Goal: Information Seeking & Learning: Learn about a topic

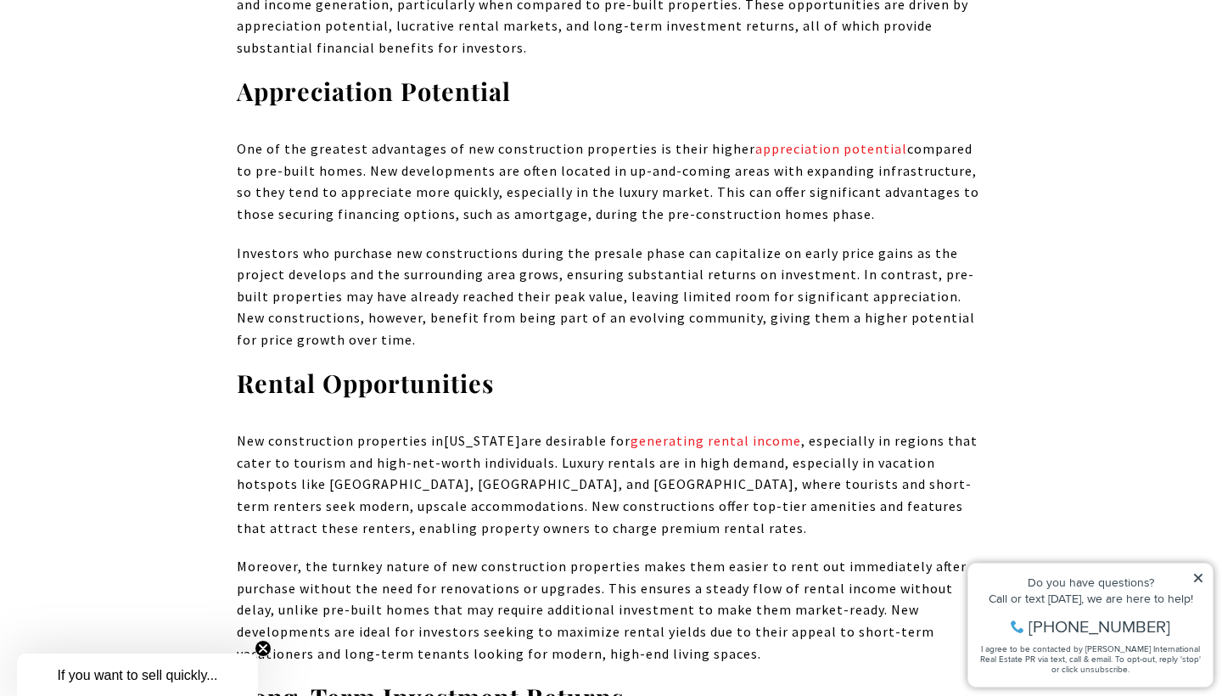
scroll to position [6768, 0]
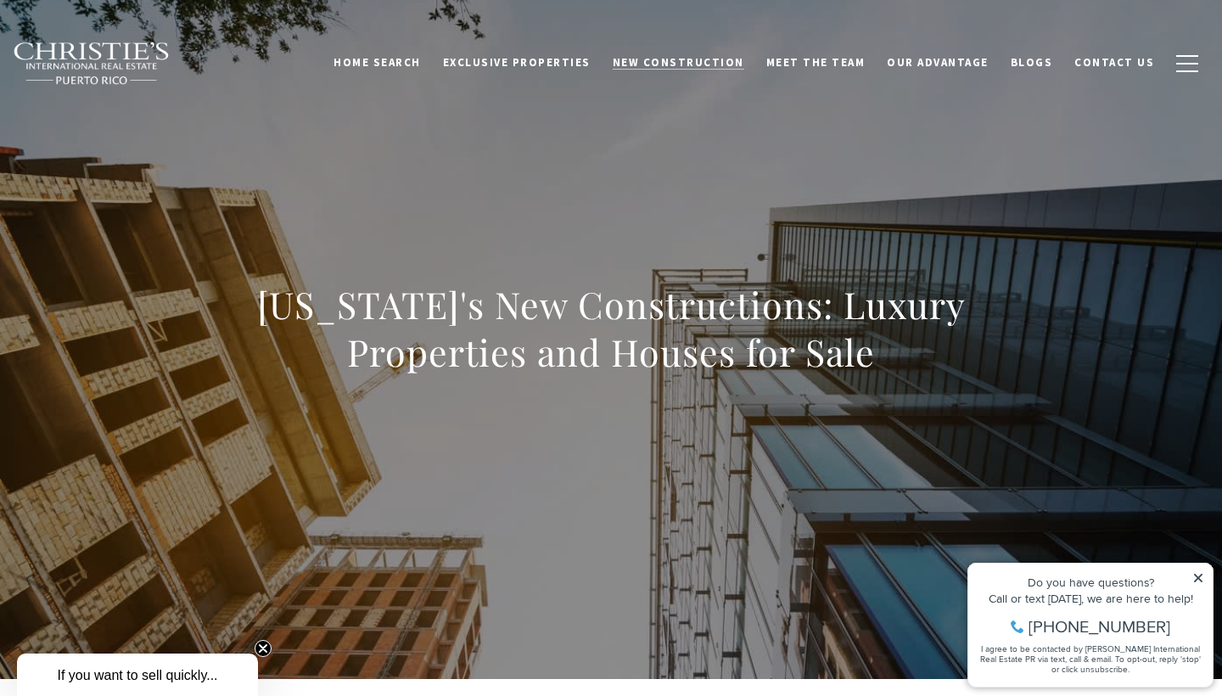
click at [672, 54] on link "New Construction" at bounding box center [679, 63] width 154 height 32
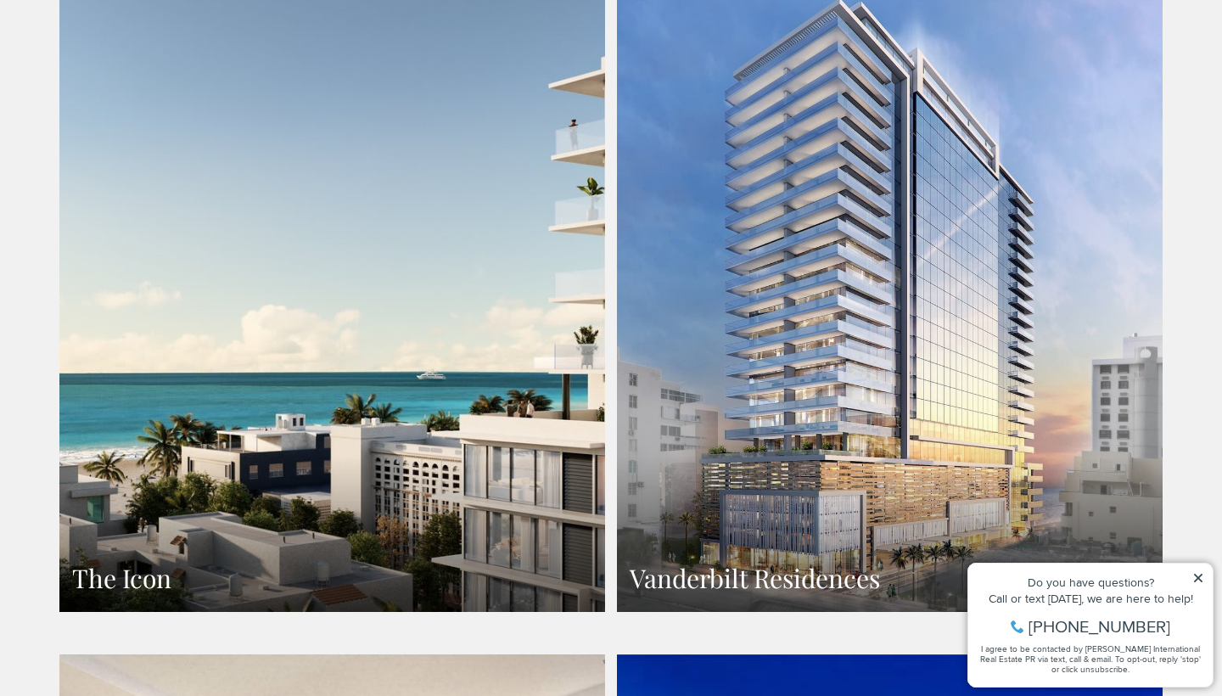
scroll to position [1396, 0]
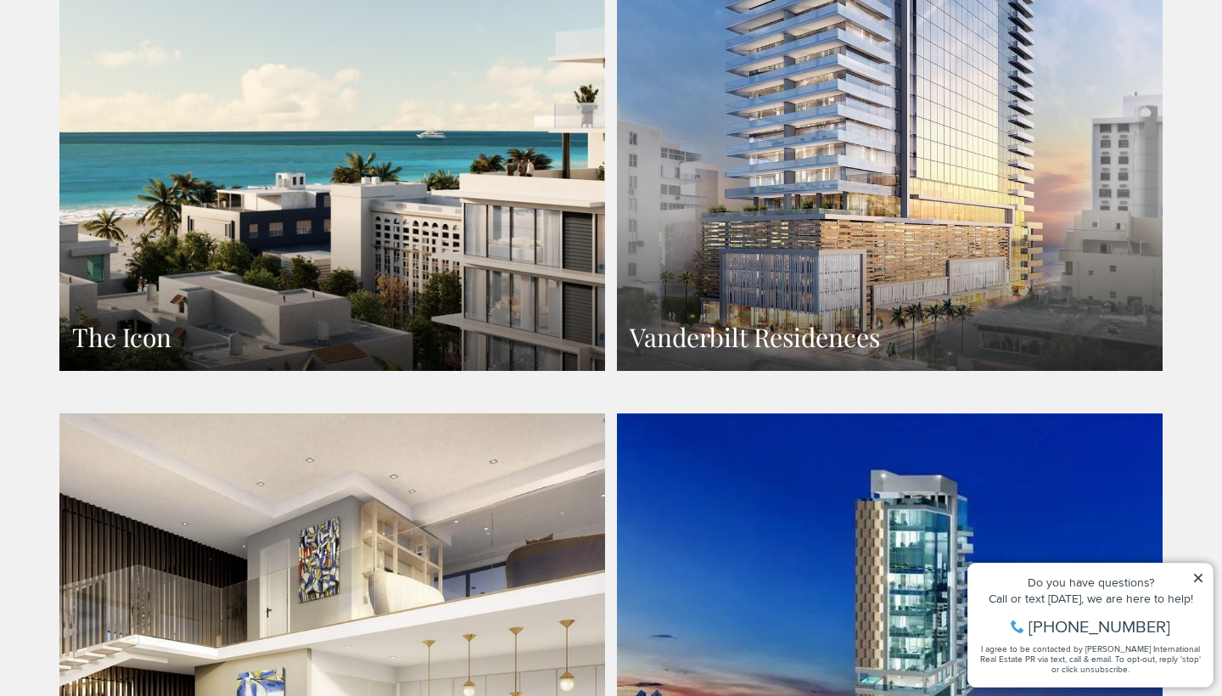
click at [747, 328] on link "Vanderbilt Residences" at bounding box center [890, 38] width 546 height 666
click at [193, 321] on h3 "The Icon" at bounding box center [332, 337] width 520 height 33
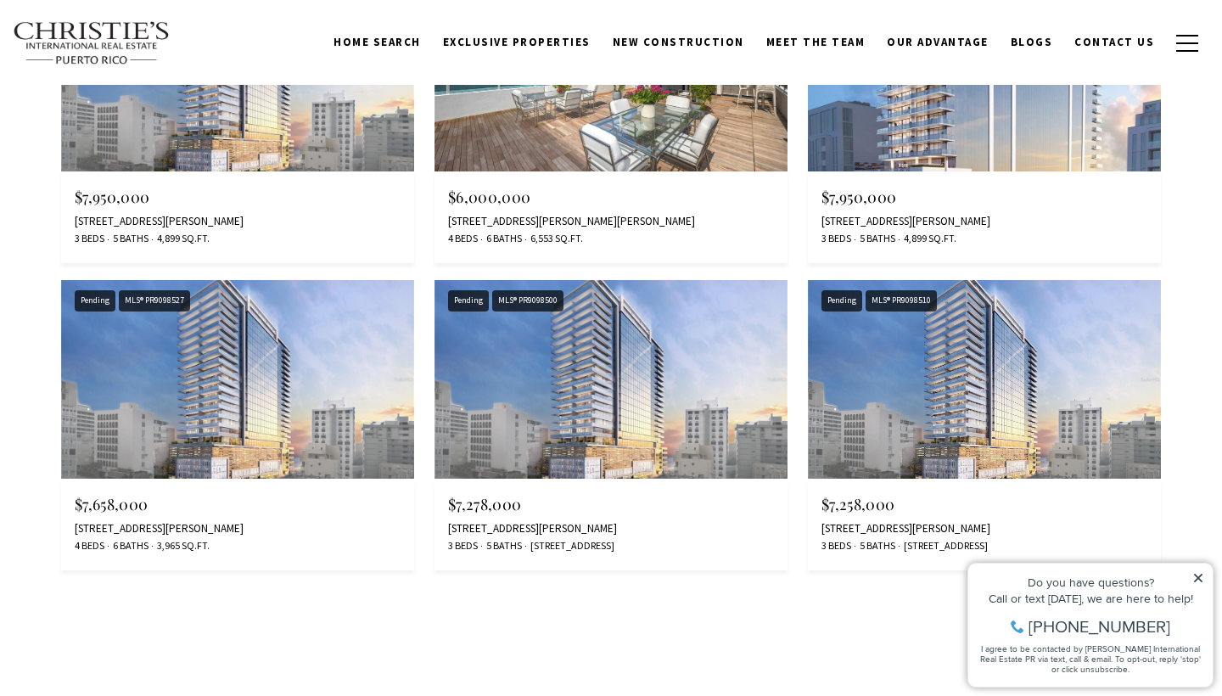
scroll to position [4070, 0]
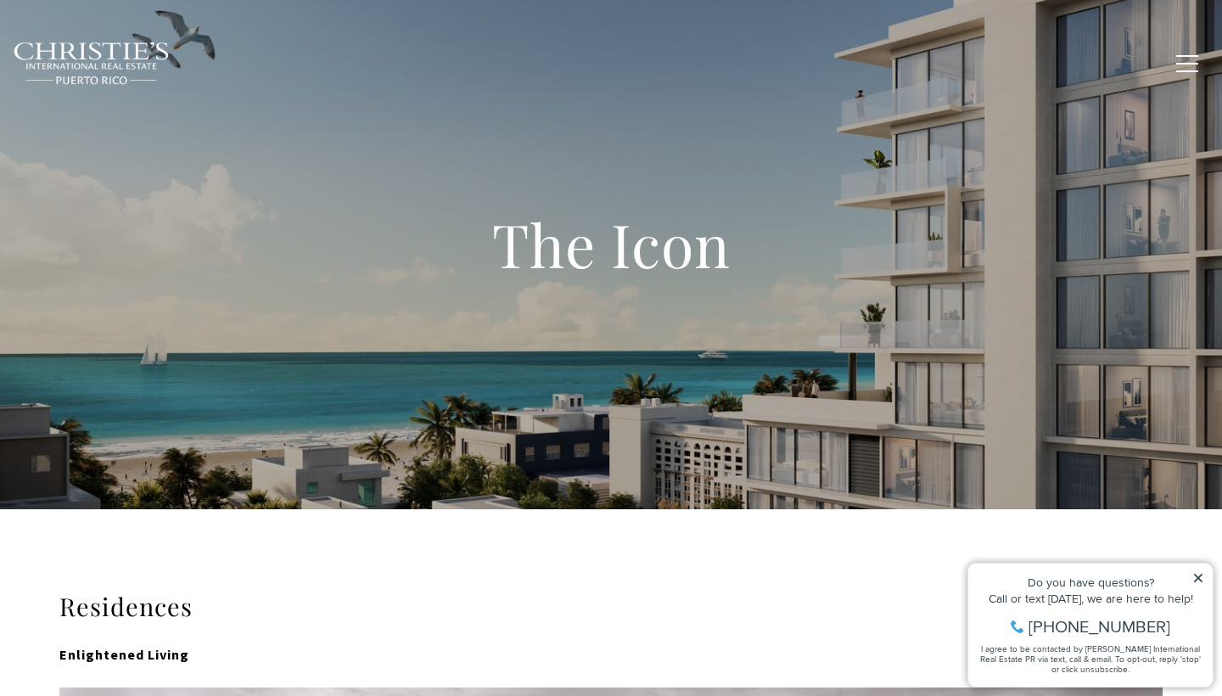
type input "**********"
type input "*********"
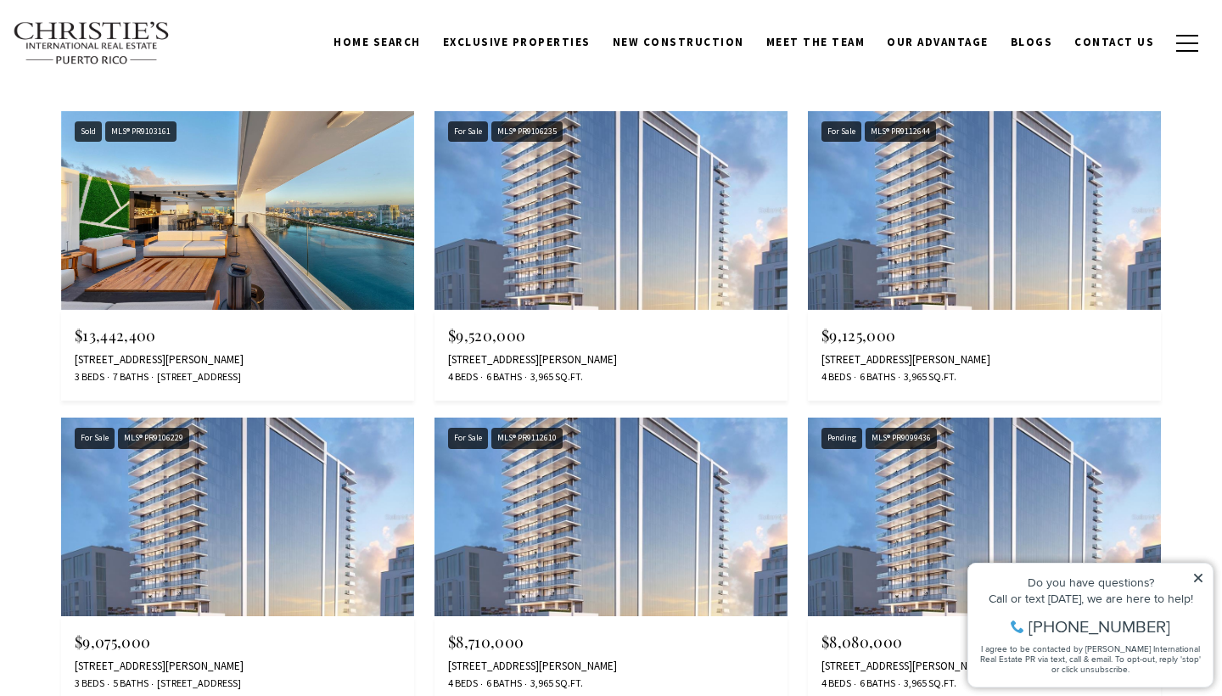
scroll to position [9292, 0]
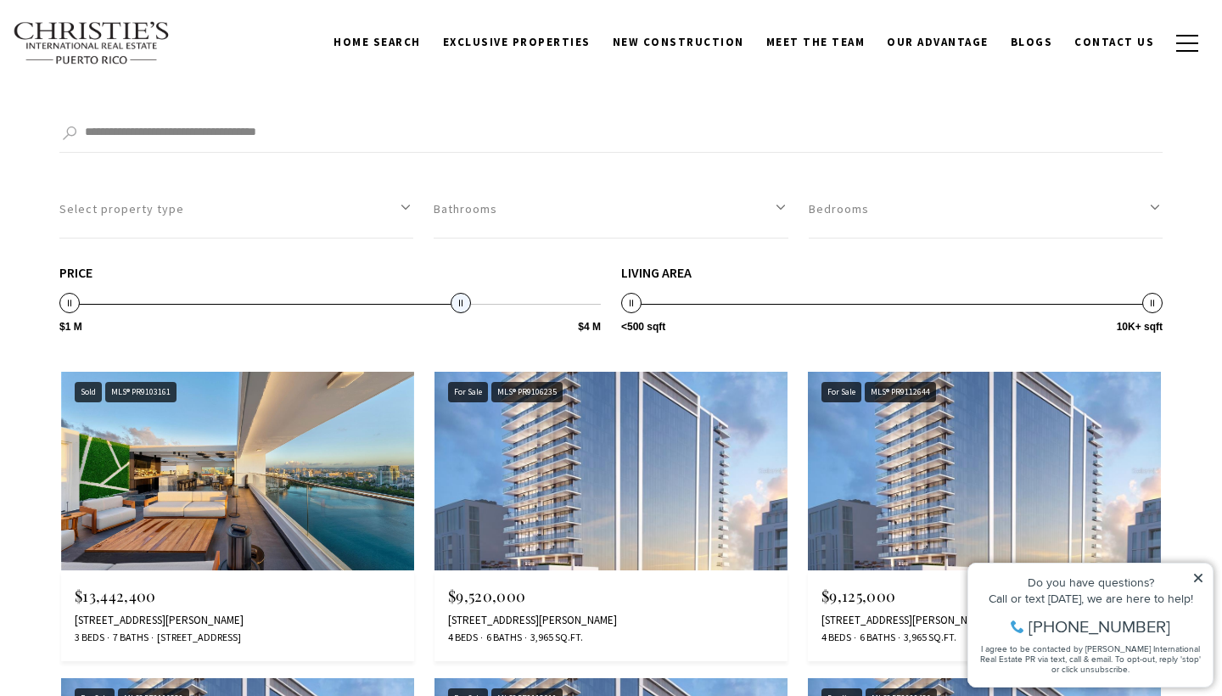
drag, startPoint x: 593, startPoint y: 261, endPoint x: 432, endPoint y: 261, distance: 161.2
click at [451, 293] on span at bounding box center [461, 303] width 20 height 20
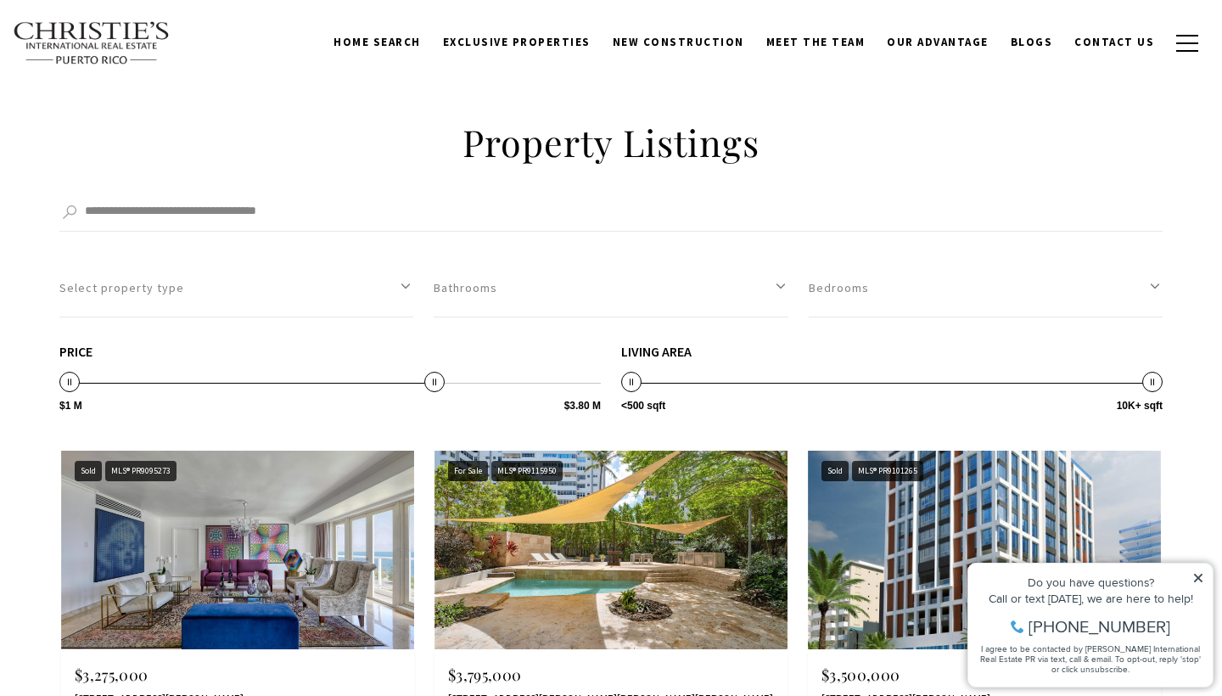
scroll to position [9110, 0]
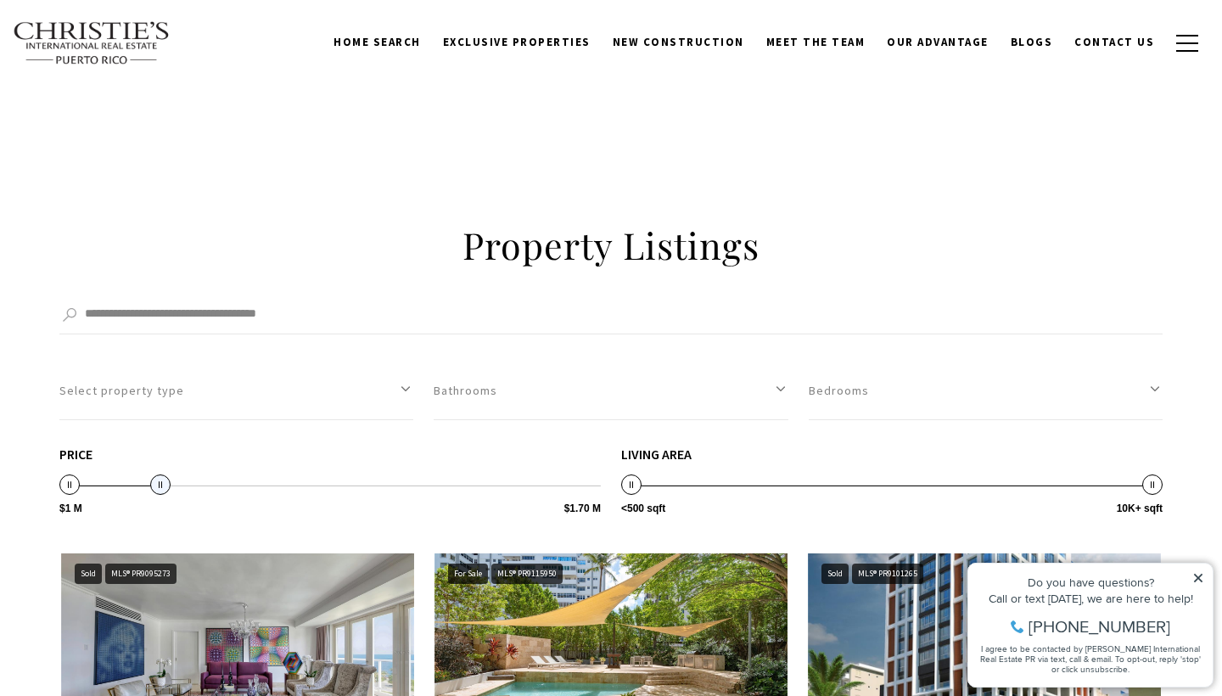
type input "**********"
drag, startPoint x: 426, startPoint y: 445, endPoint x: 132, endPoint y: 450, distance: 294.5
click at [132, 474] on span at bounding box center [135, 484] width 20 height 20
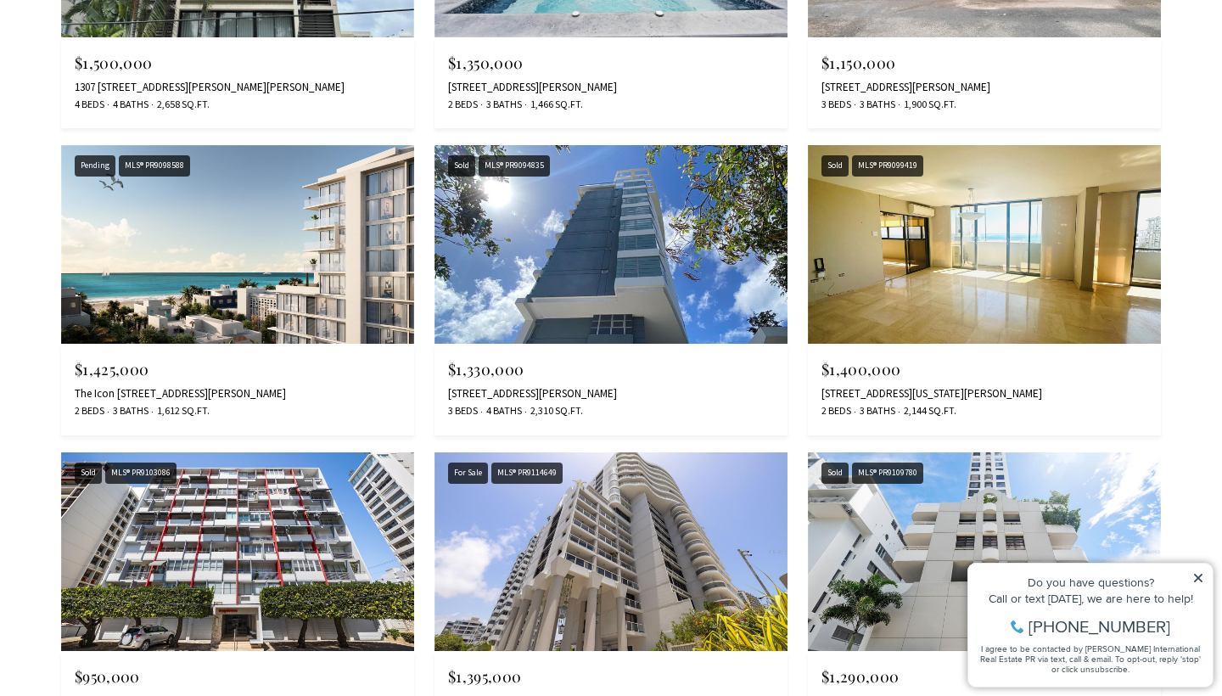
scroll to position [9828, 0]
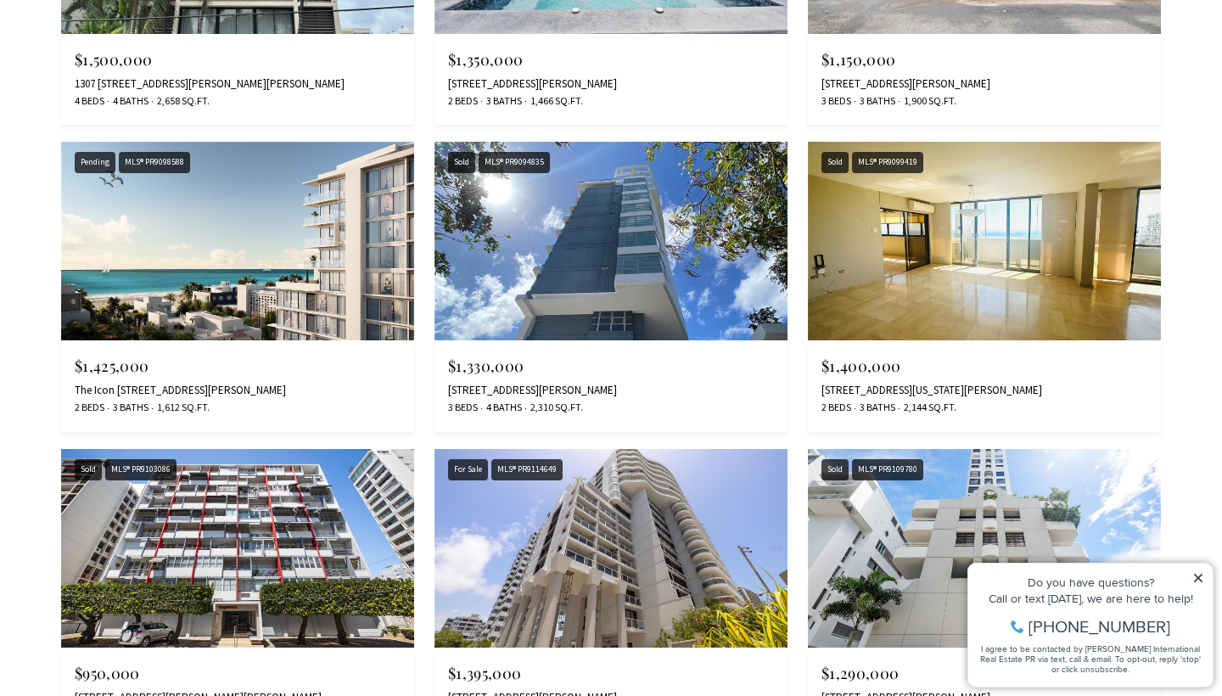
click at [242, 243] on img at bounding box center [237, 241] width 353 height 199
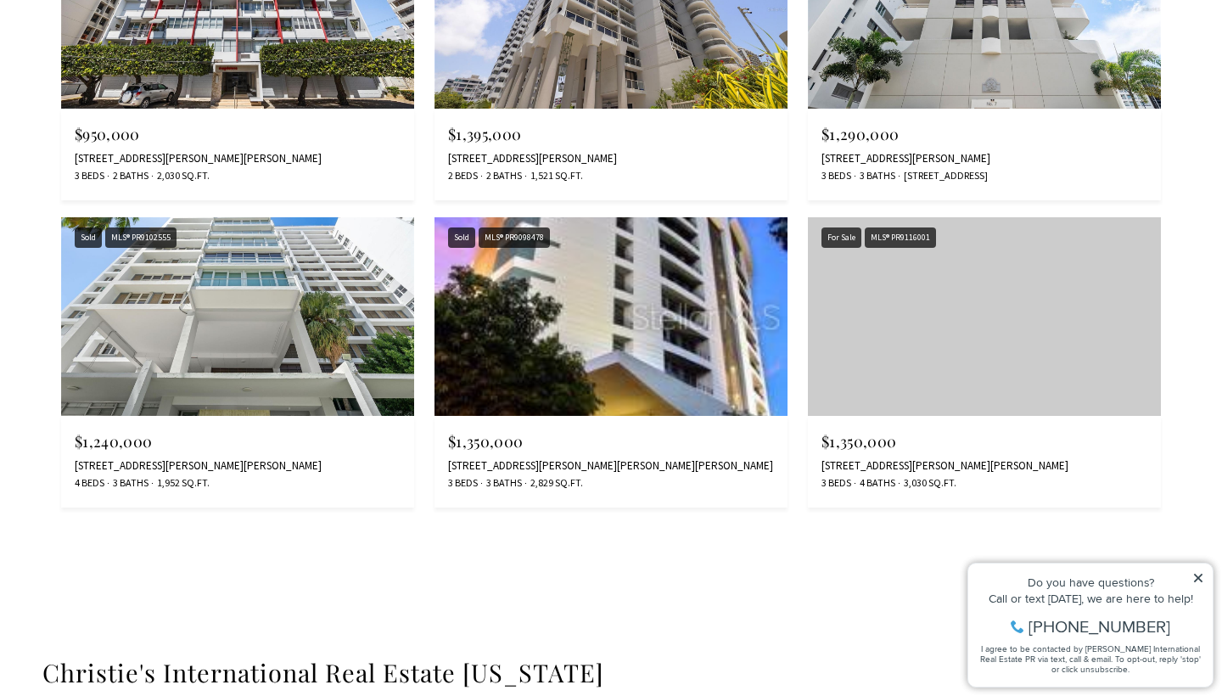
scroll to position [10369, 0]
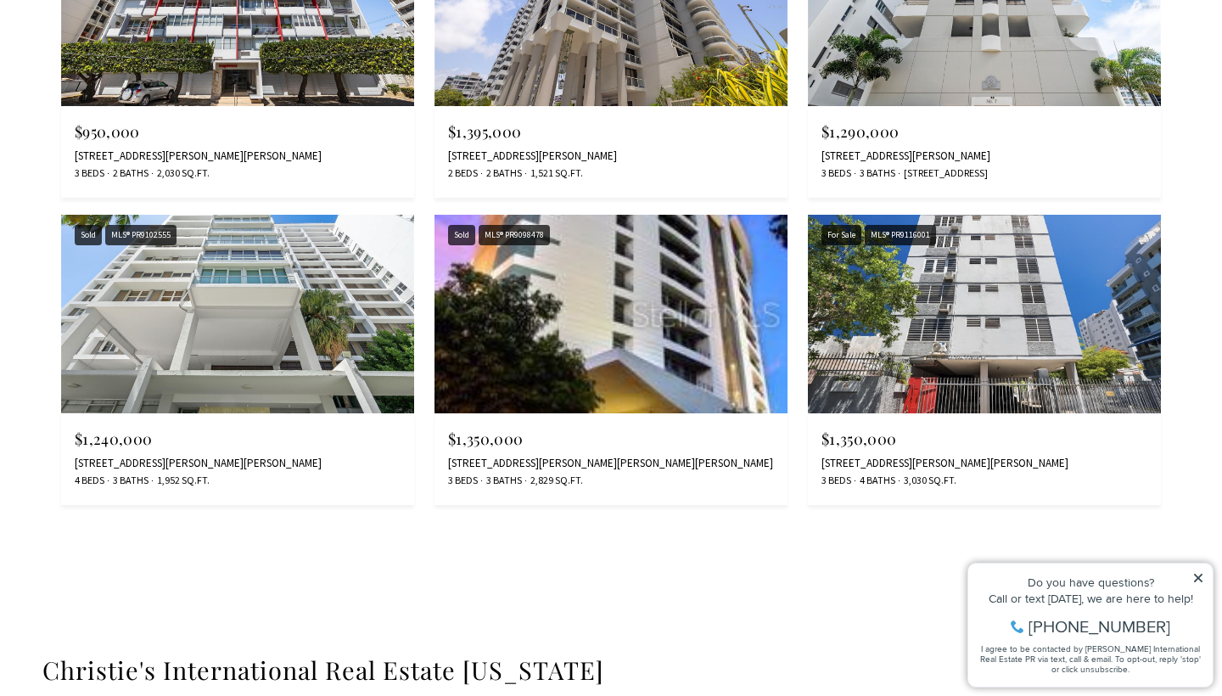
click at [277, 295] on img at bounding box center [237, 314] width 353 height 199
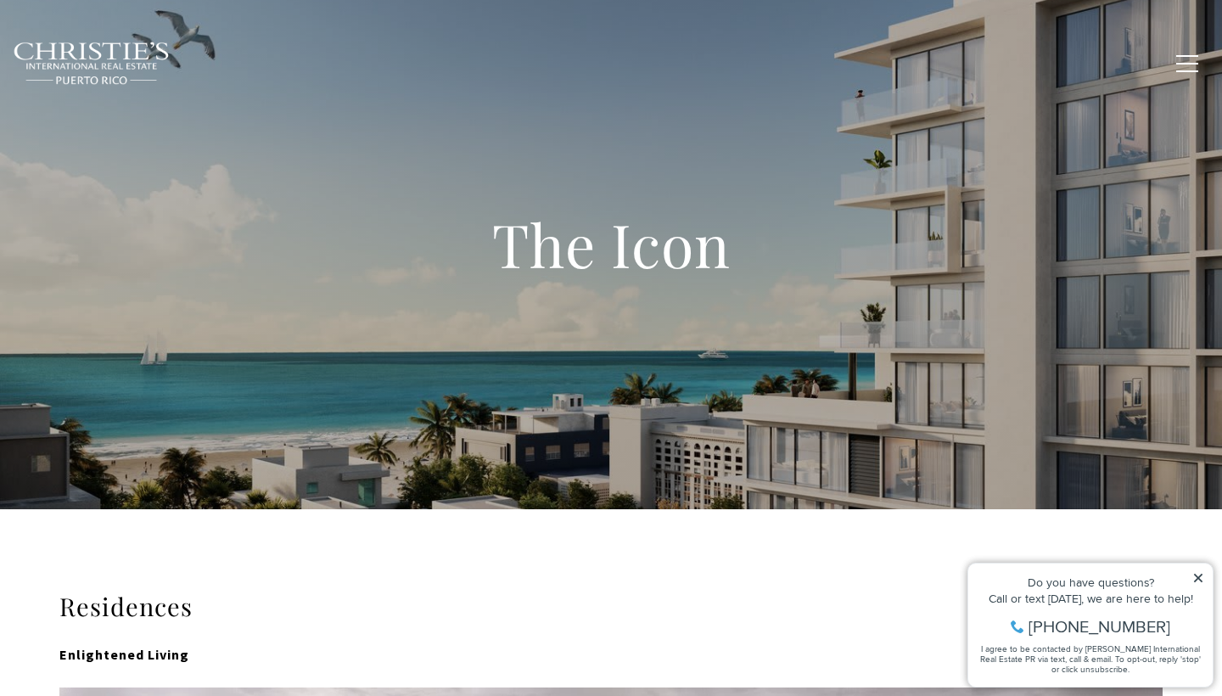
scroll to position [0, 0]
click at [726, 61] on span "New Construction" at bounding box center [679, 62] width 132 height 14
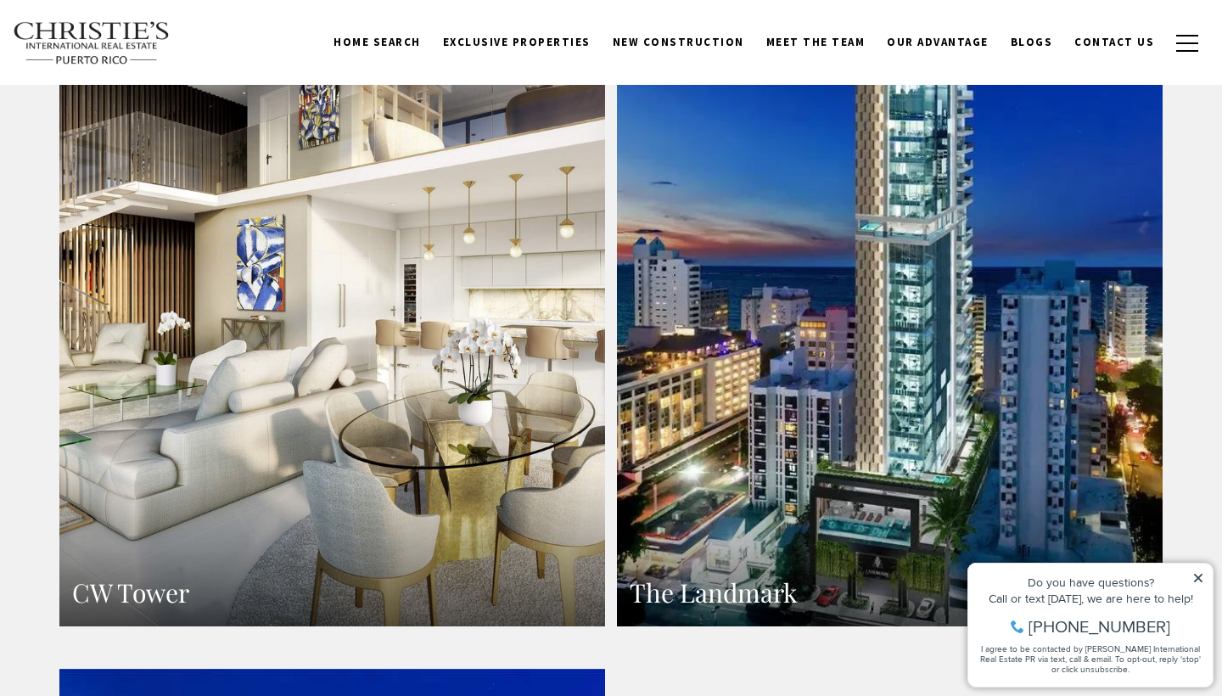
scroll to position [1780, 0]
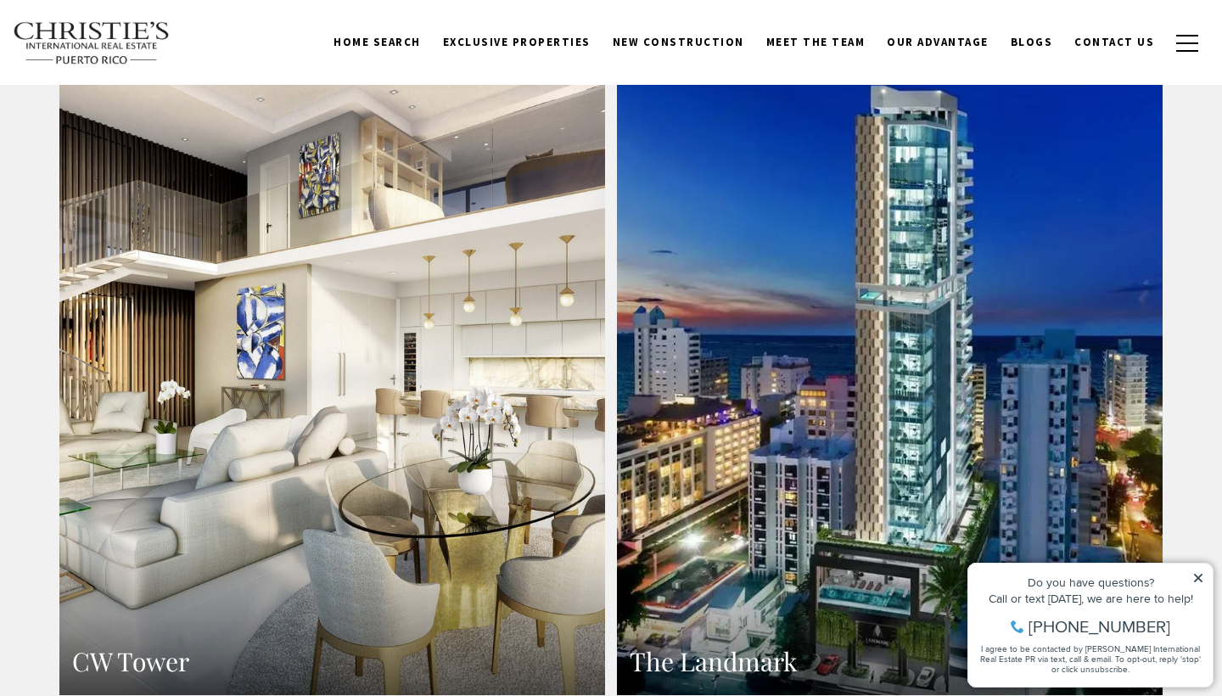
click at [741, 645] on h3 "The Landmark" at bounding box center [890, 661] width 520 height 33
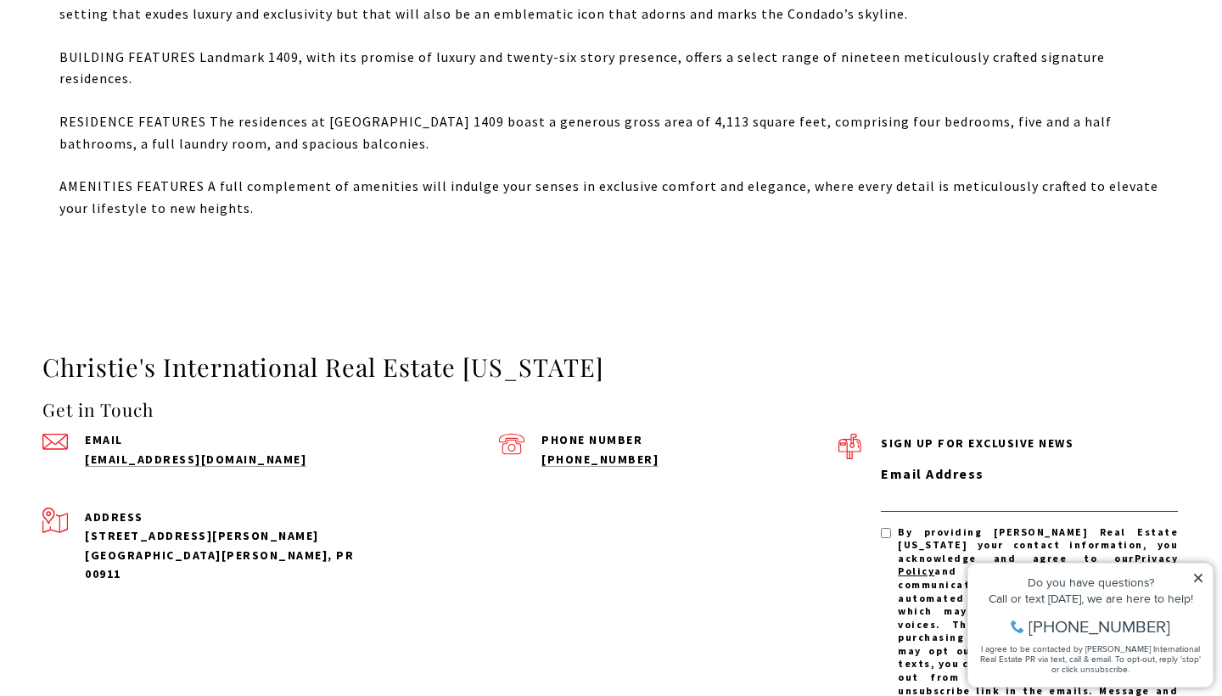
scroll to position [652, 0]
